Goal: Information Seeking & Learning: Learn about a topic

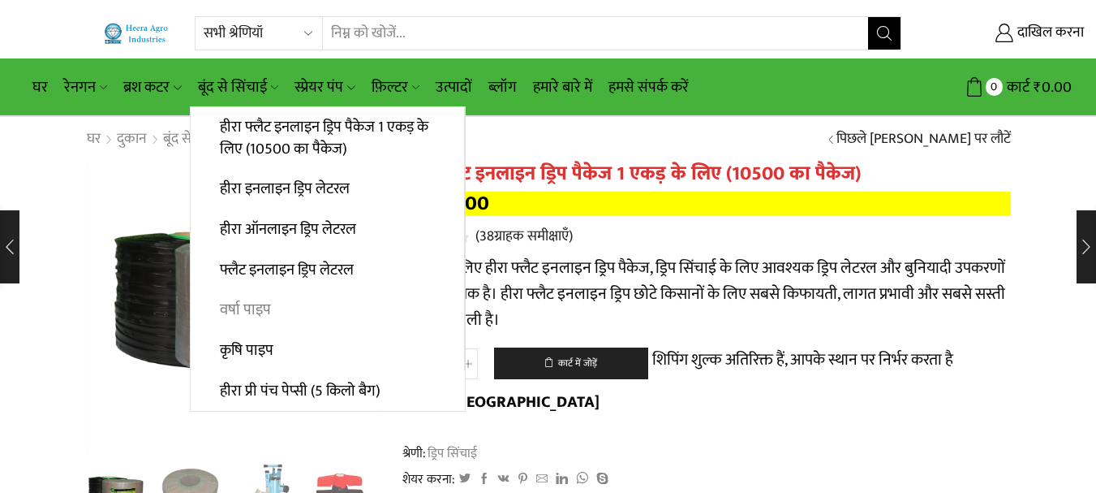
click at [256, 296] on link "वर्षा पाइप" at bounding box center [327, 310] width 273 height 41
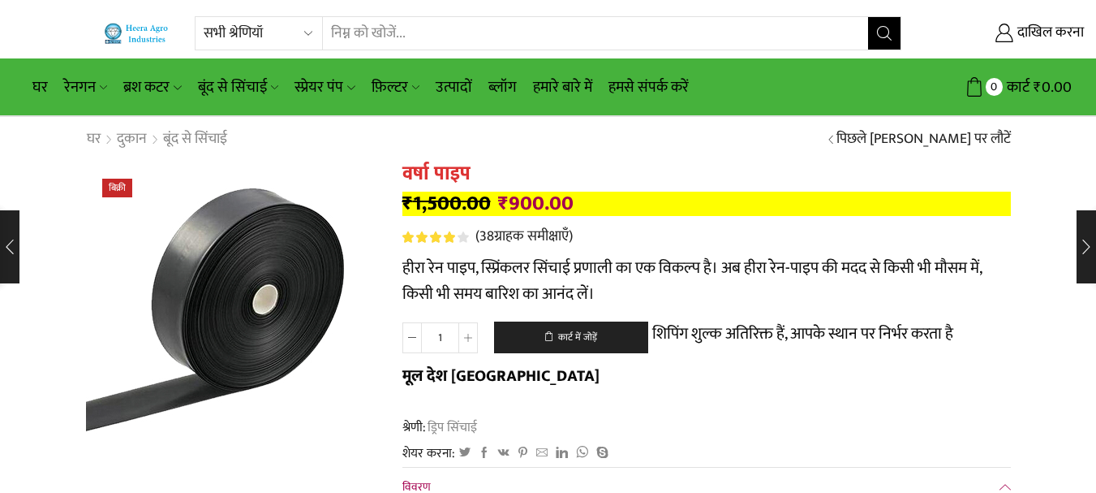
click at [368, 313] on img at bounding box center [179, 307] width 406 height 406
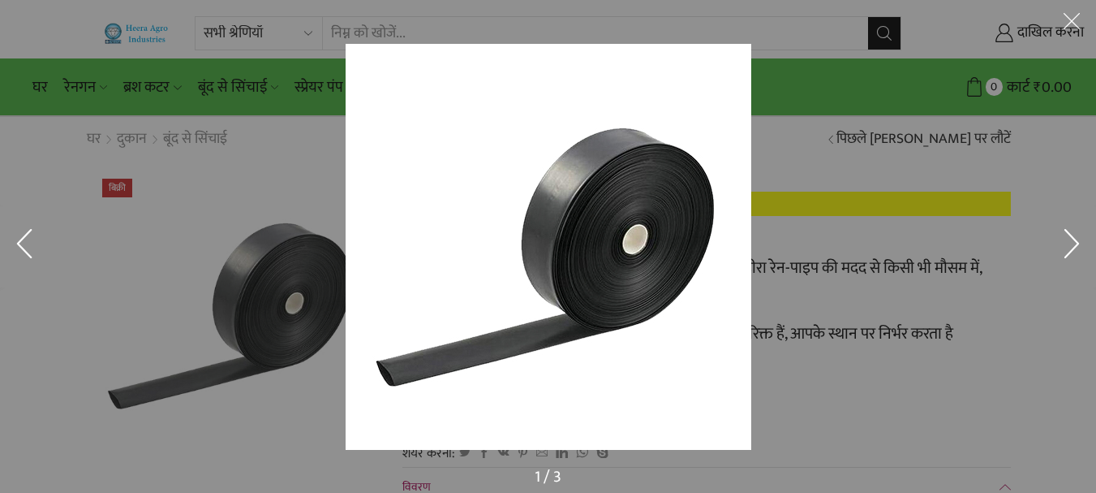
click at [1077, 234] on button at bounding box center [1072, 246] width 49 height 81
click at [1057, 232] on button at bounding box center [1072, 246] width 49 height 81
click at [1067, 234] on button at bounding box center [1072, 246] width 49 height 81
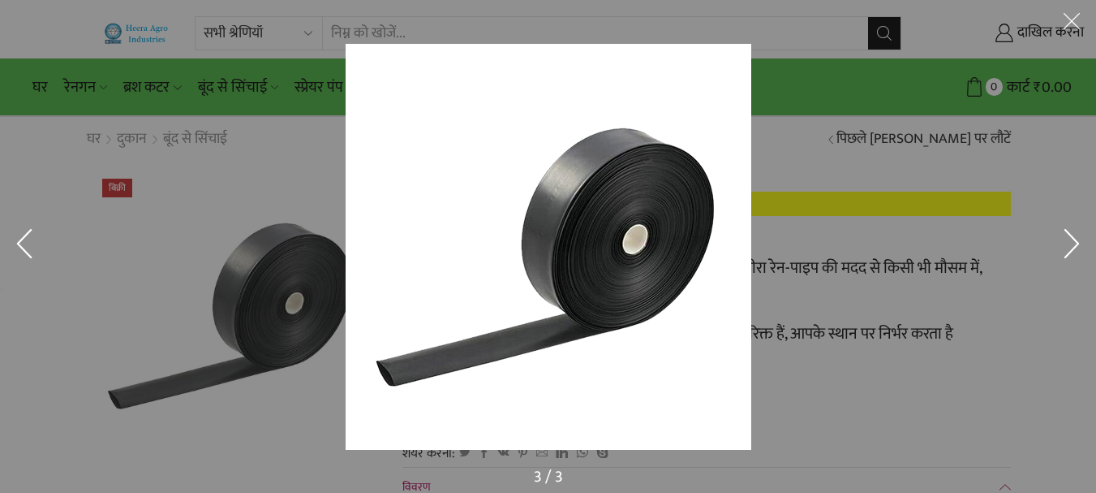
click at [1067, 234] on button at bounding box center [1072, 246] width 49 height 81
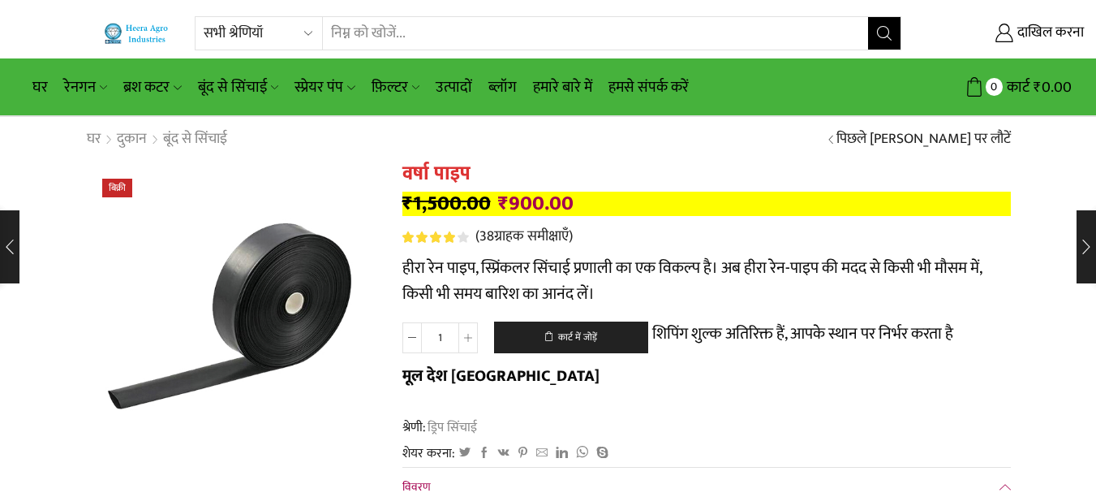
click at [430, 35] on input "खोज इनपुट" at bounding box center [595, 33] width 545 height 32
type input "4"
